Goal: Task Accomplishment & Management: Manage account settings

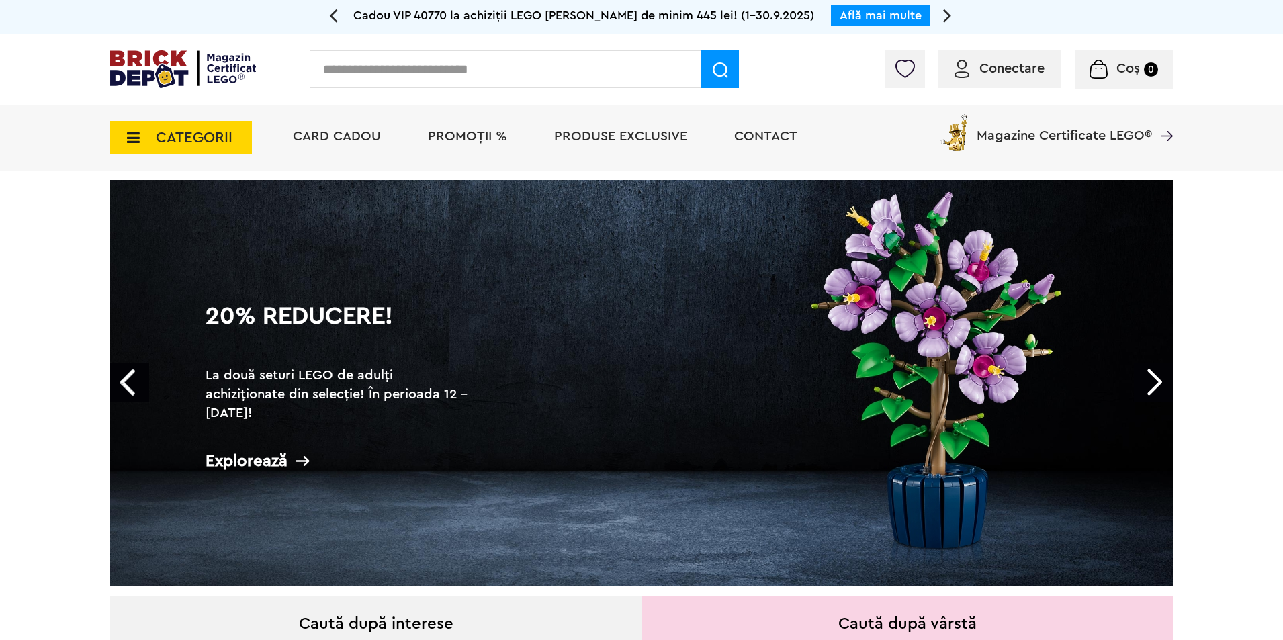
click at [488, 143] on span "PROMOȚII %" at bounding box center [467, 136] width 79 height 13
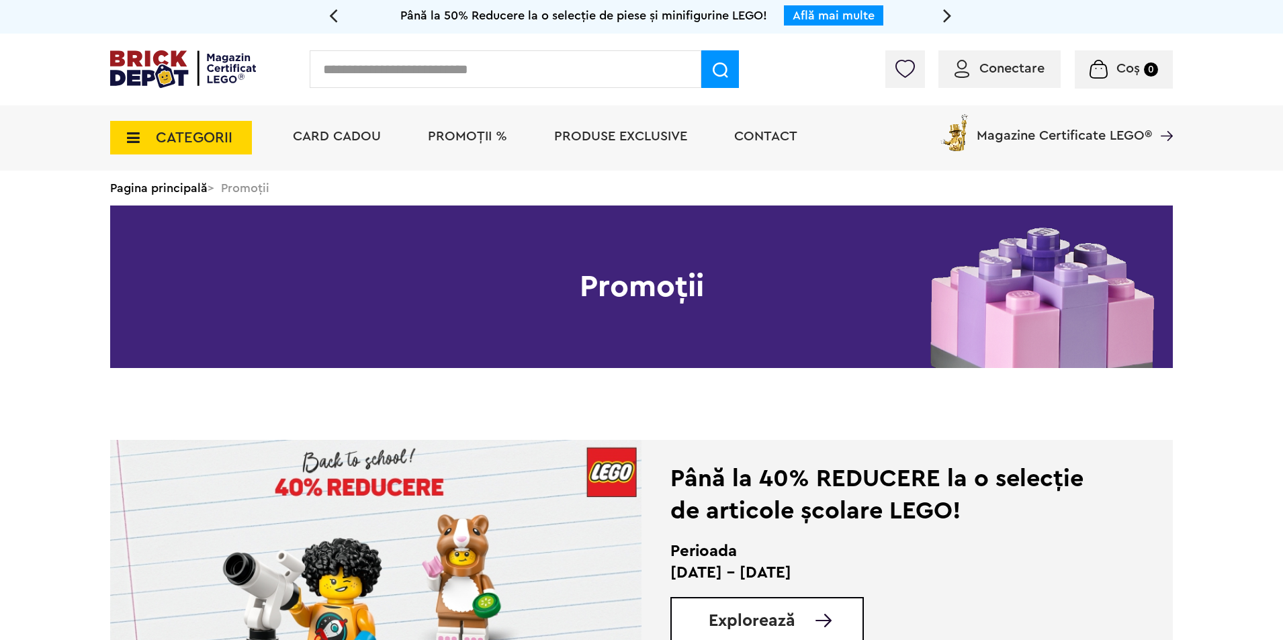
click at [968, 71] on img at bounding box center [961, 69] width 15 height 18
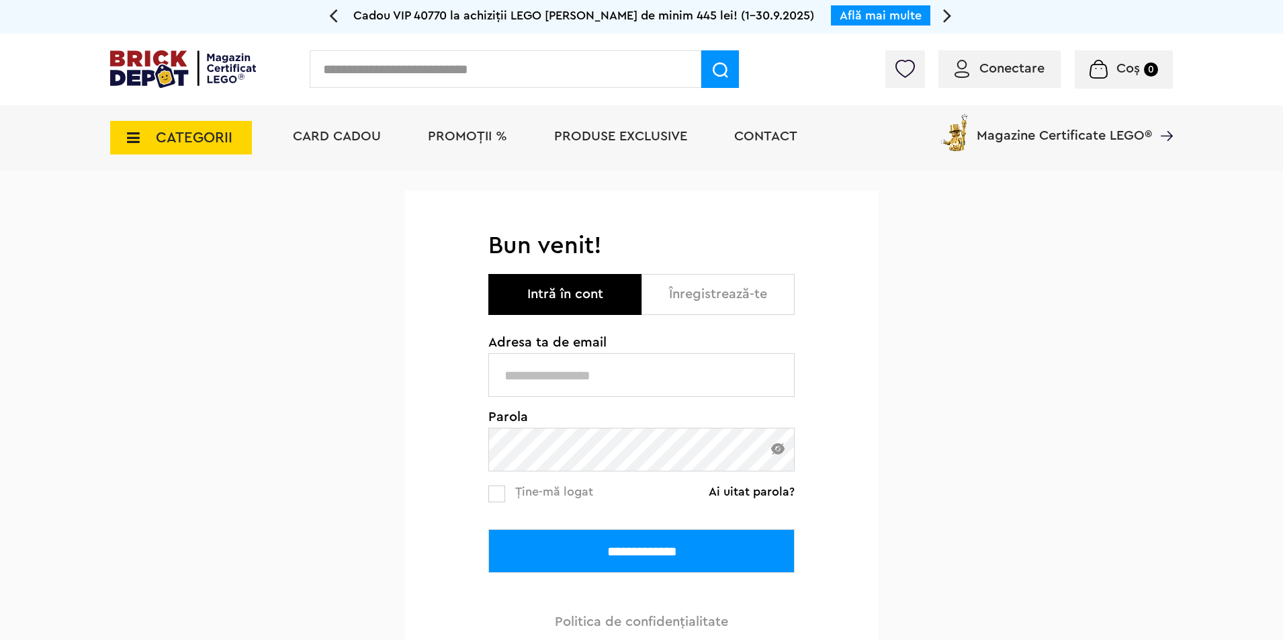
type input "**********"
click at [651, 545] on input "**********" at bounding box center [641, 551] width 306 height 44
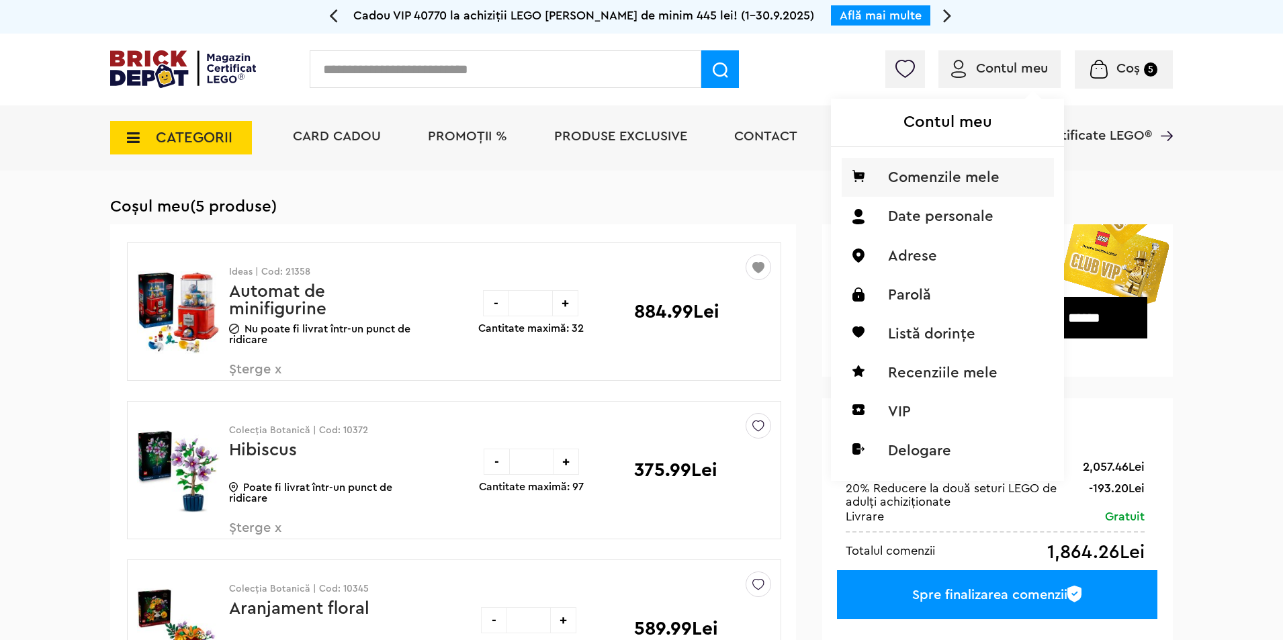
click at [928, 184] on li "Comenzile mele" at bounding box center [948, 177] width 212 height 39
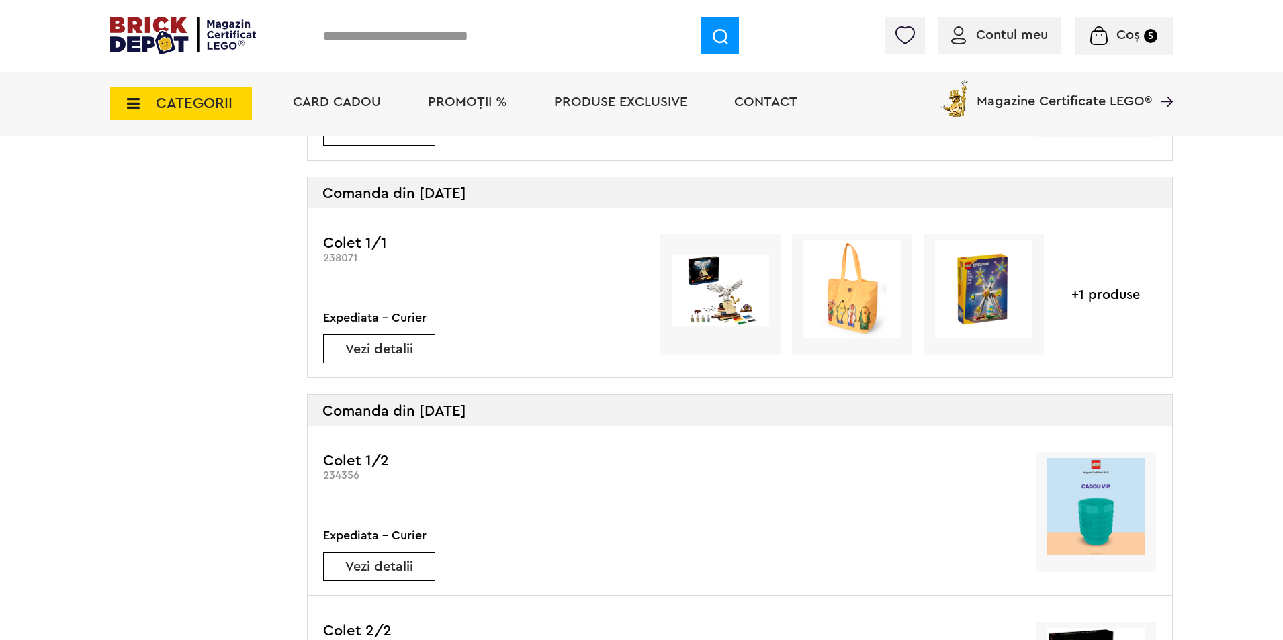
scroll to position [784, 0]
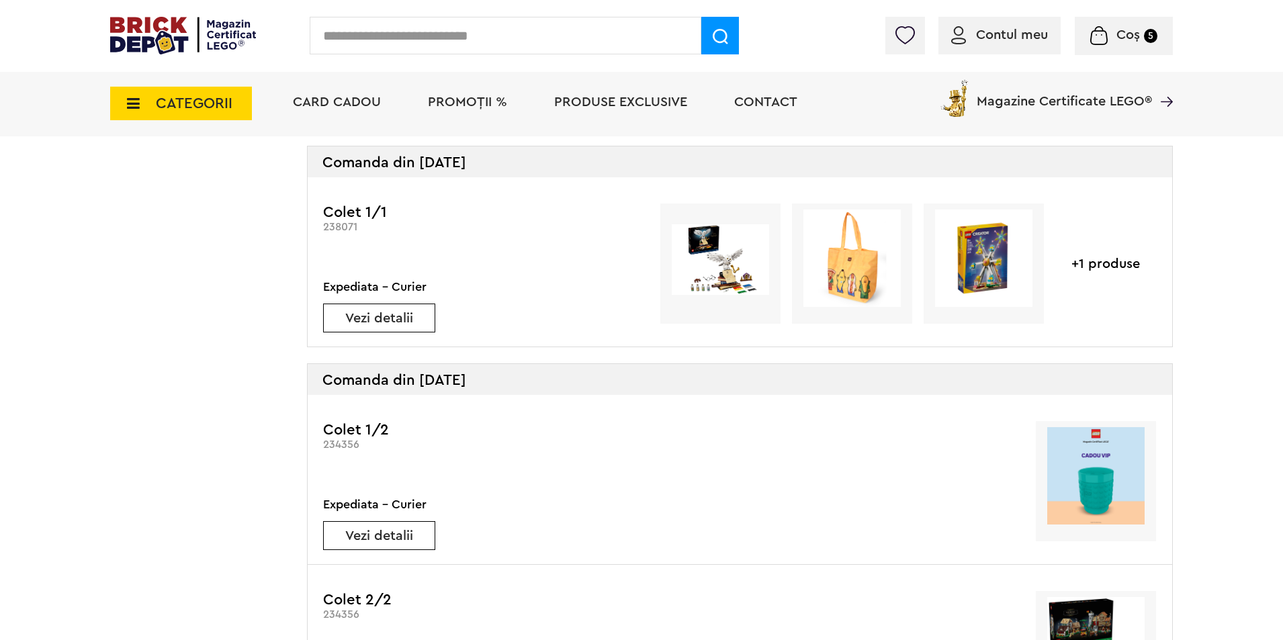
click at [1012, 270] on img at bounding box center [983, 258] width 97 height 97
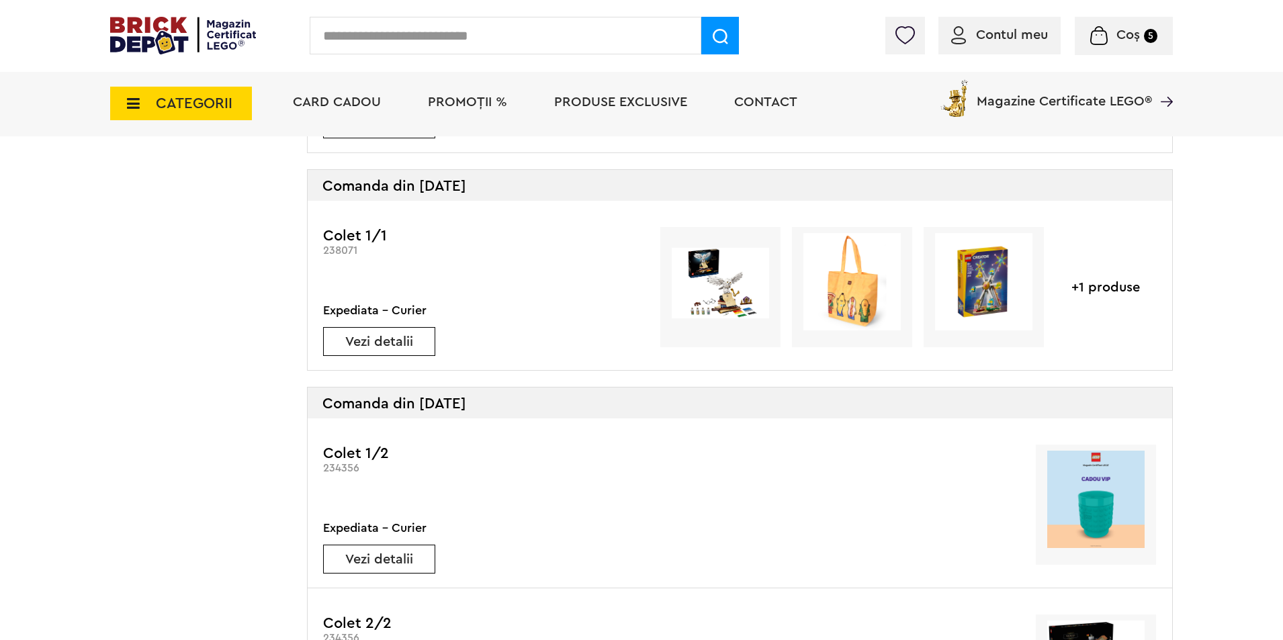
scroll to position [784, 0]
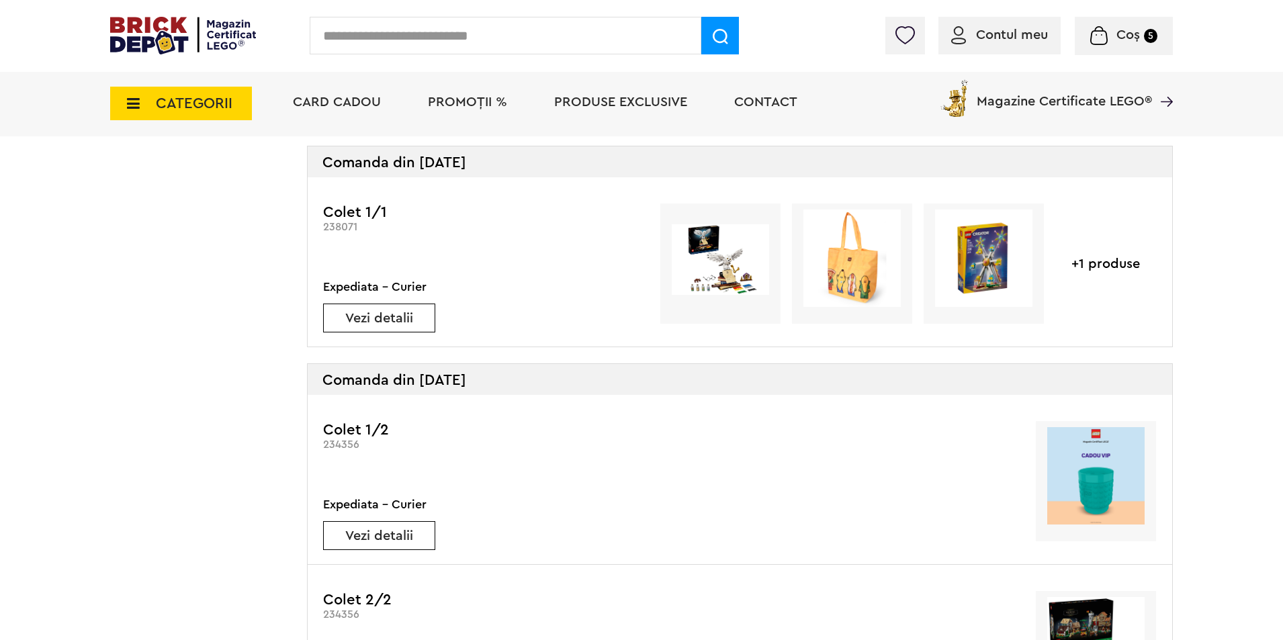
click at [404, 320] on link "Vezi detalii" at bounding box center [379, 318] width 111 height 13
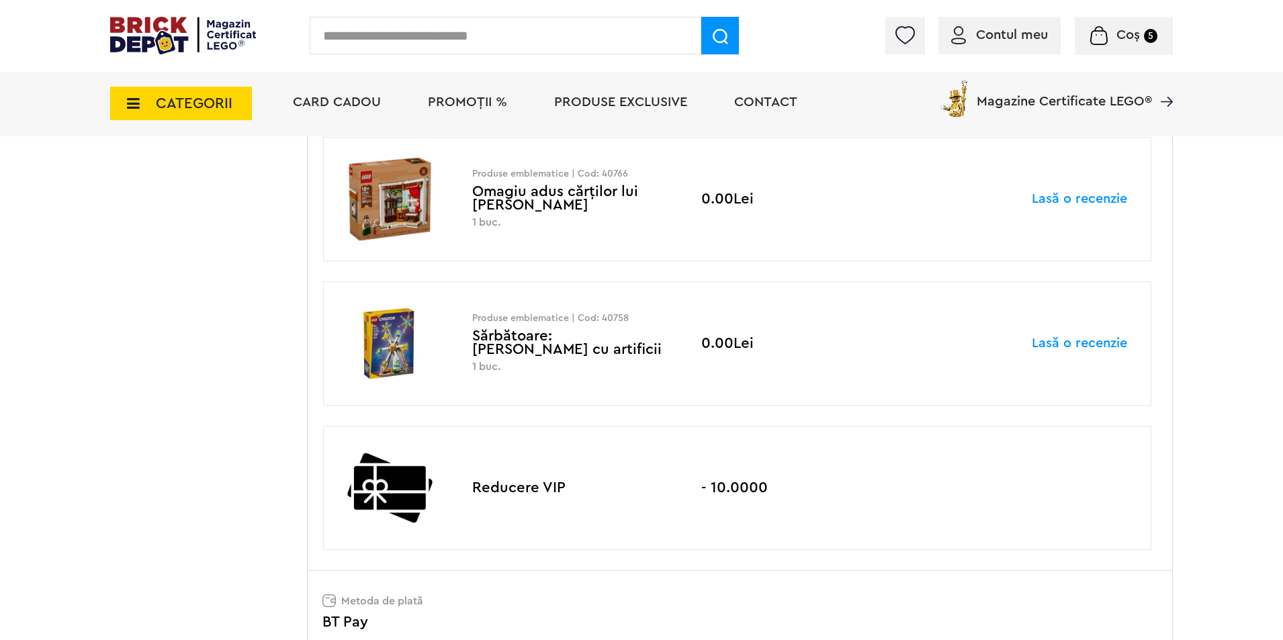
scroll to position [627, 0]
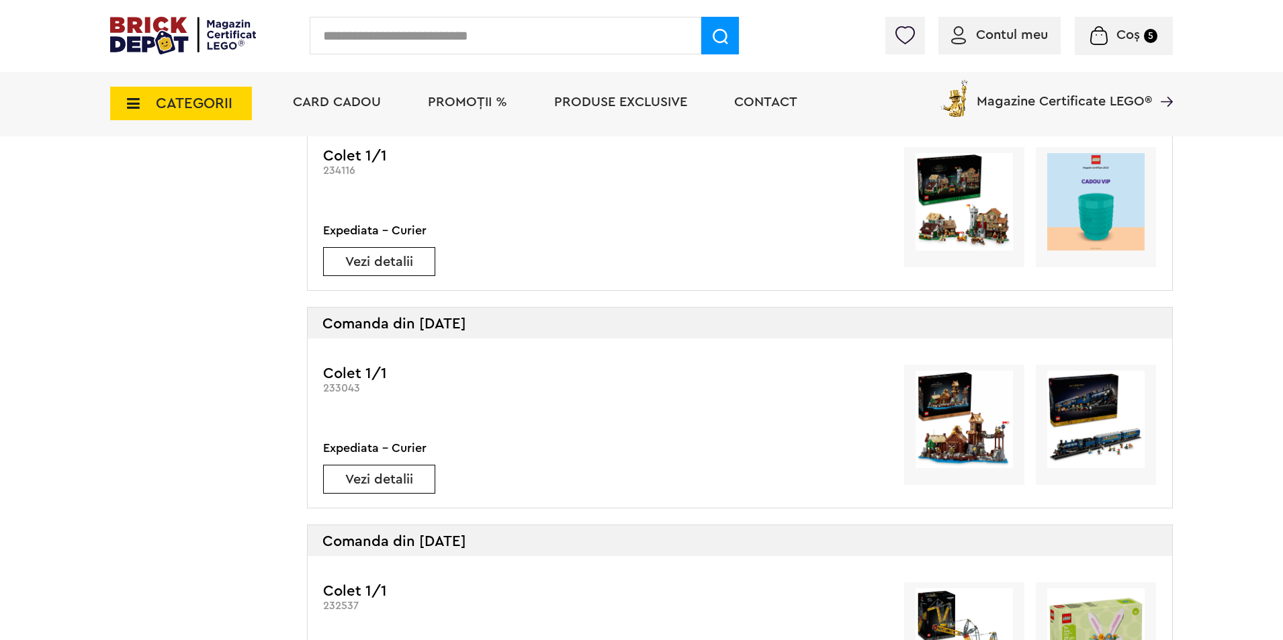
scroll to position [2194, 0]
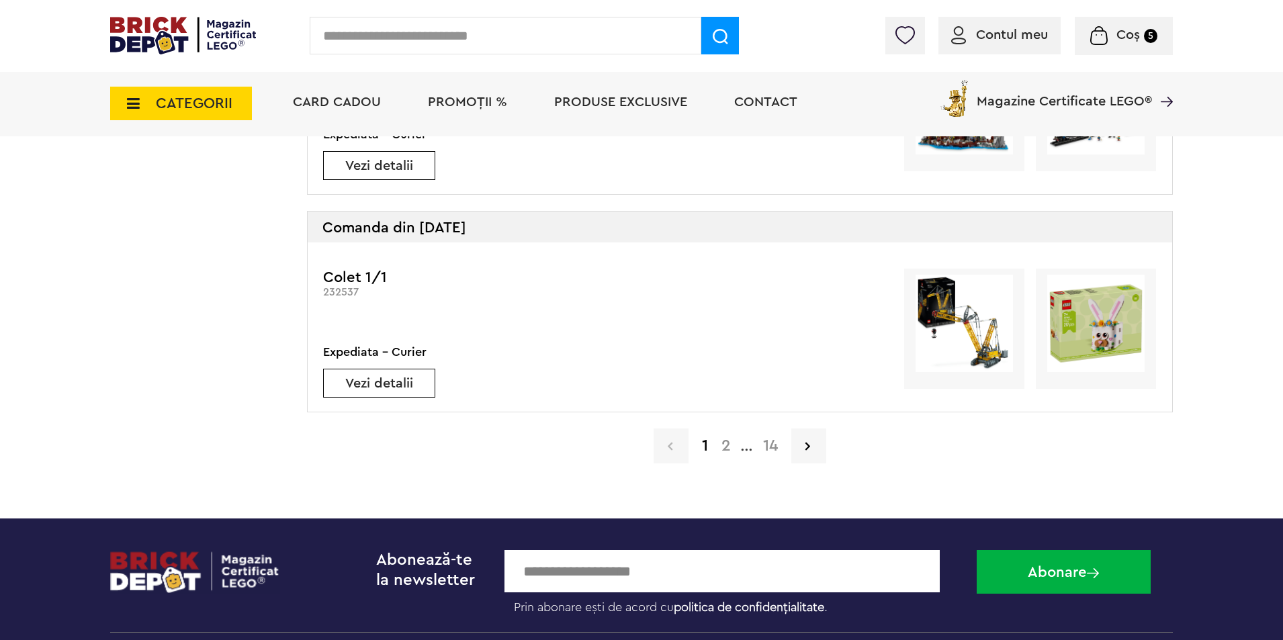
click at [722, 444] on link "2" at bounding box center [726, 446] width 23 height 16
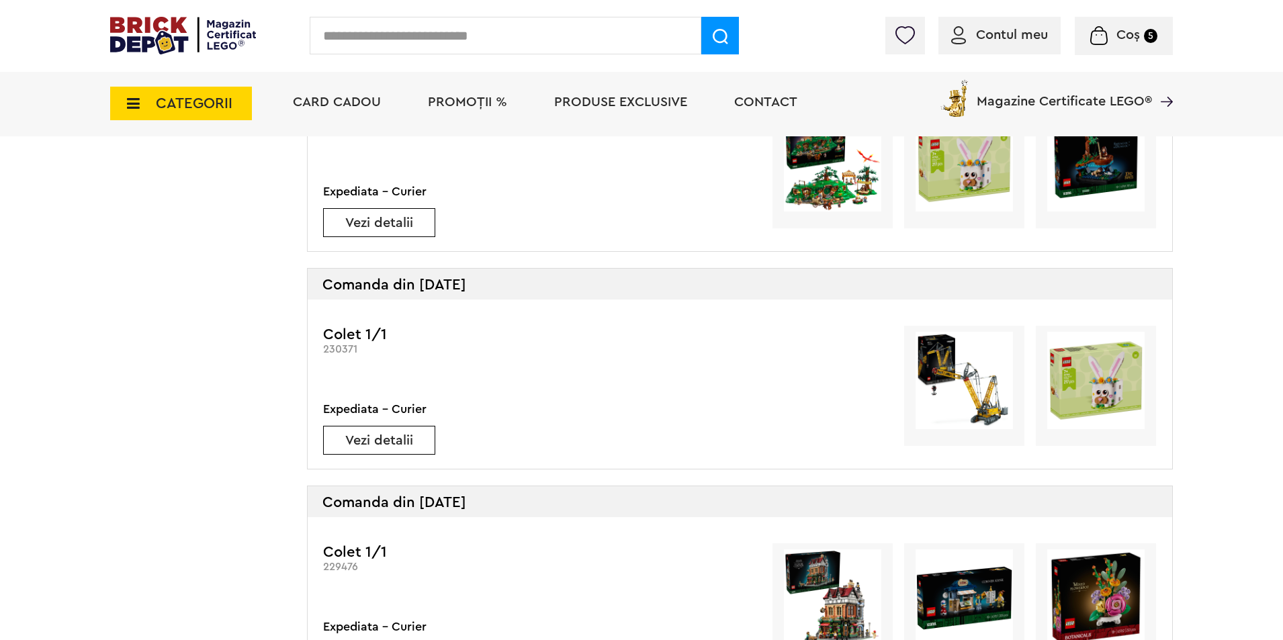
scroll to position [784, 0]
